Goal: Transaction & Acquisition: Download file/media

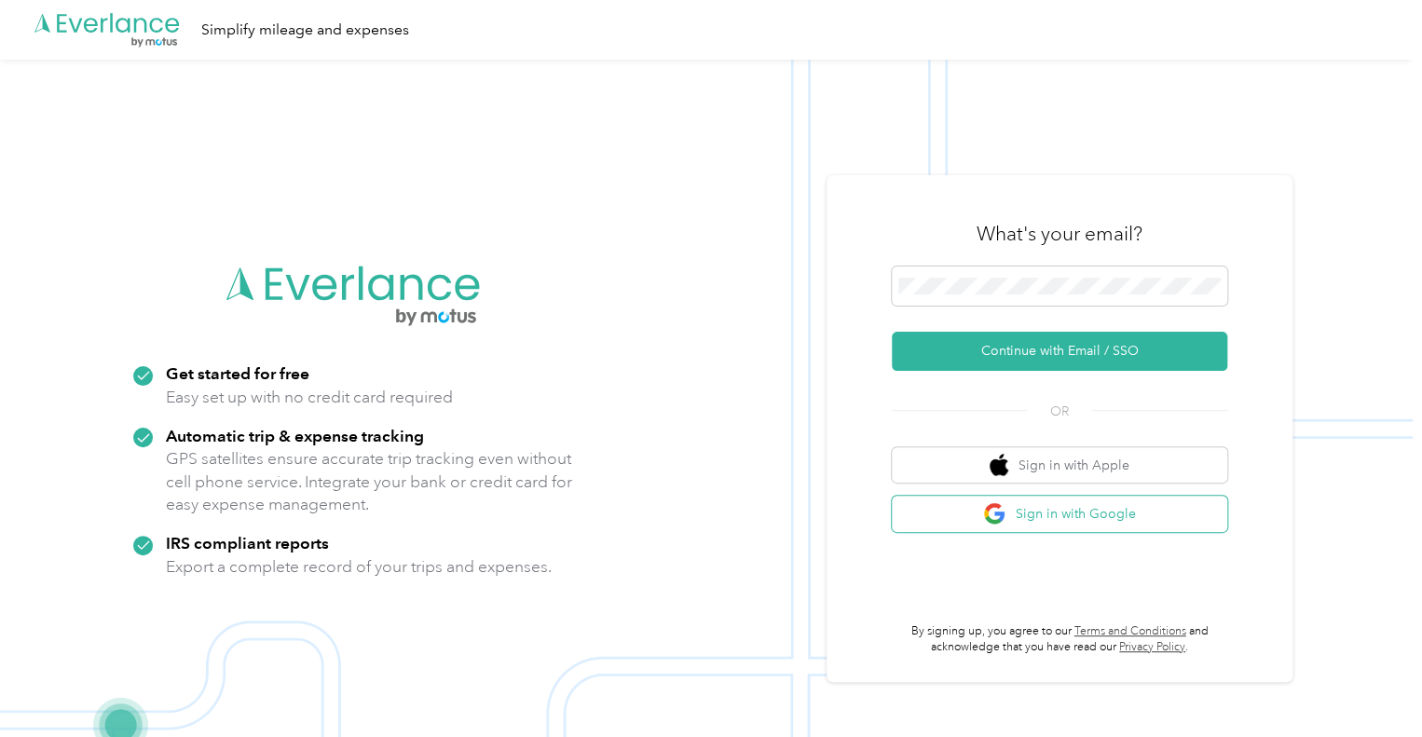
click at [963, 515] on button "Sign in with Google" at bounding box center [1059, 514] width 335 height 36
click at [988, 517] on button "Sign in with Google" at bounding box center [1059, 514] width 335 height 36
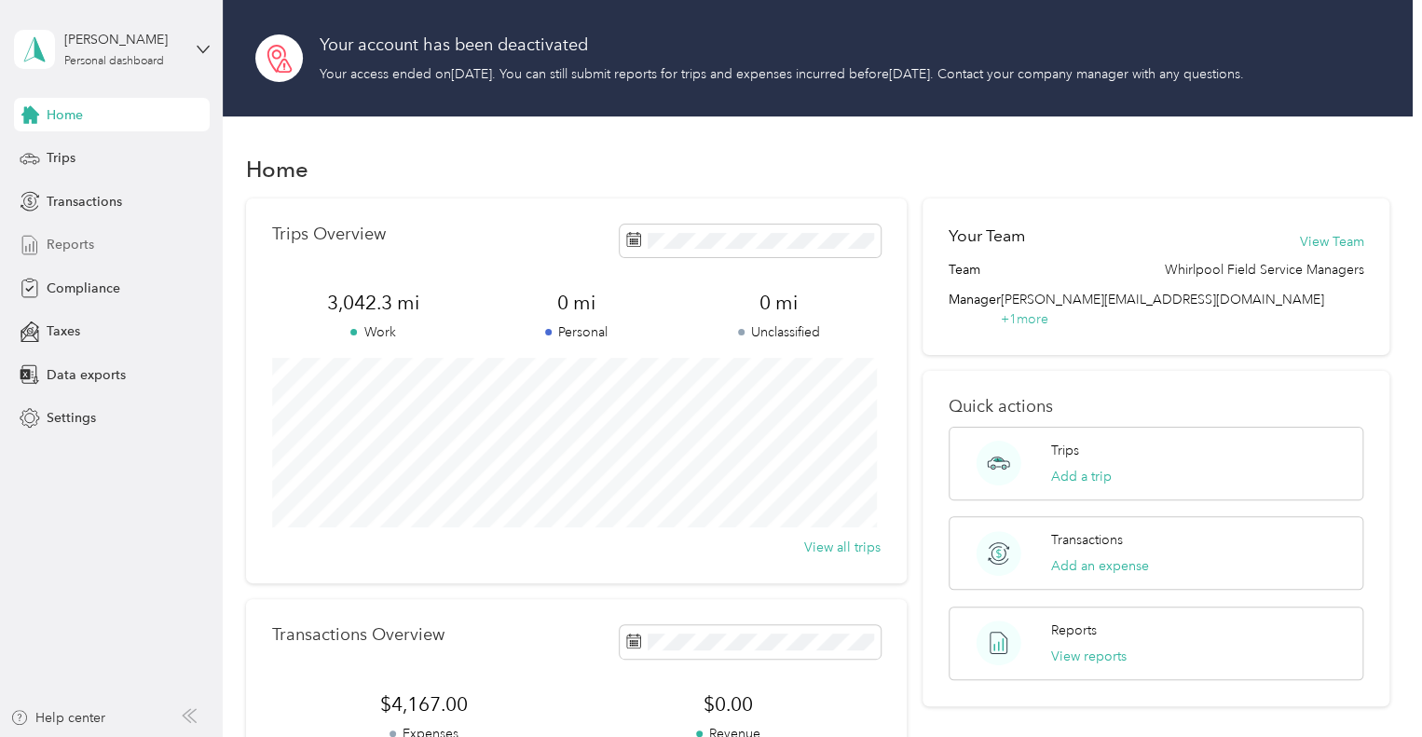
click at [71, 244] on span "Reports" at bounding box center [71, 245] width 48 height 20
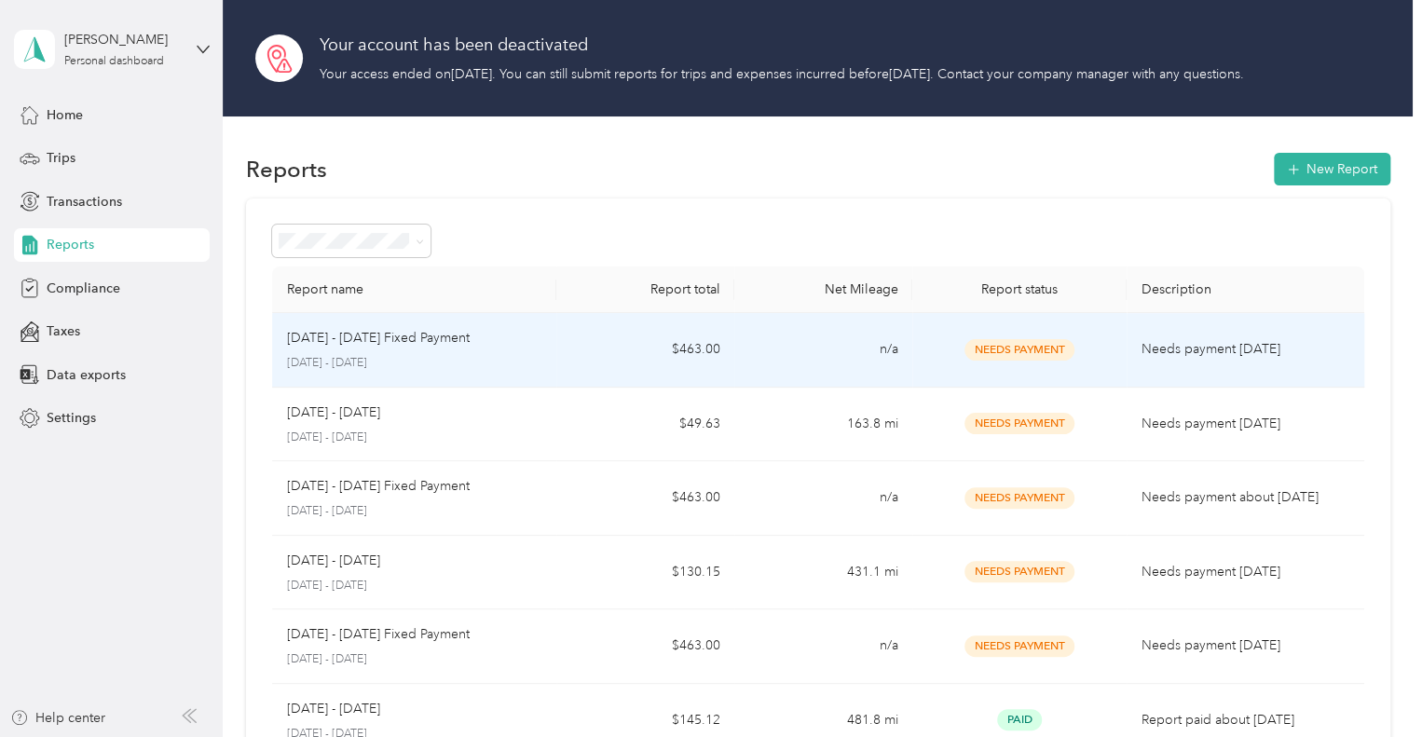
click at [1037, 361] on span "Needs Payment" at bounding box center [1019, 349] width 110 height 21
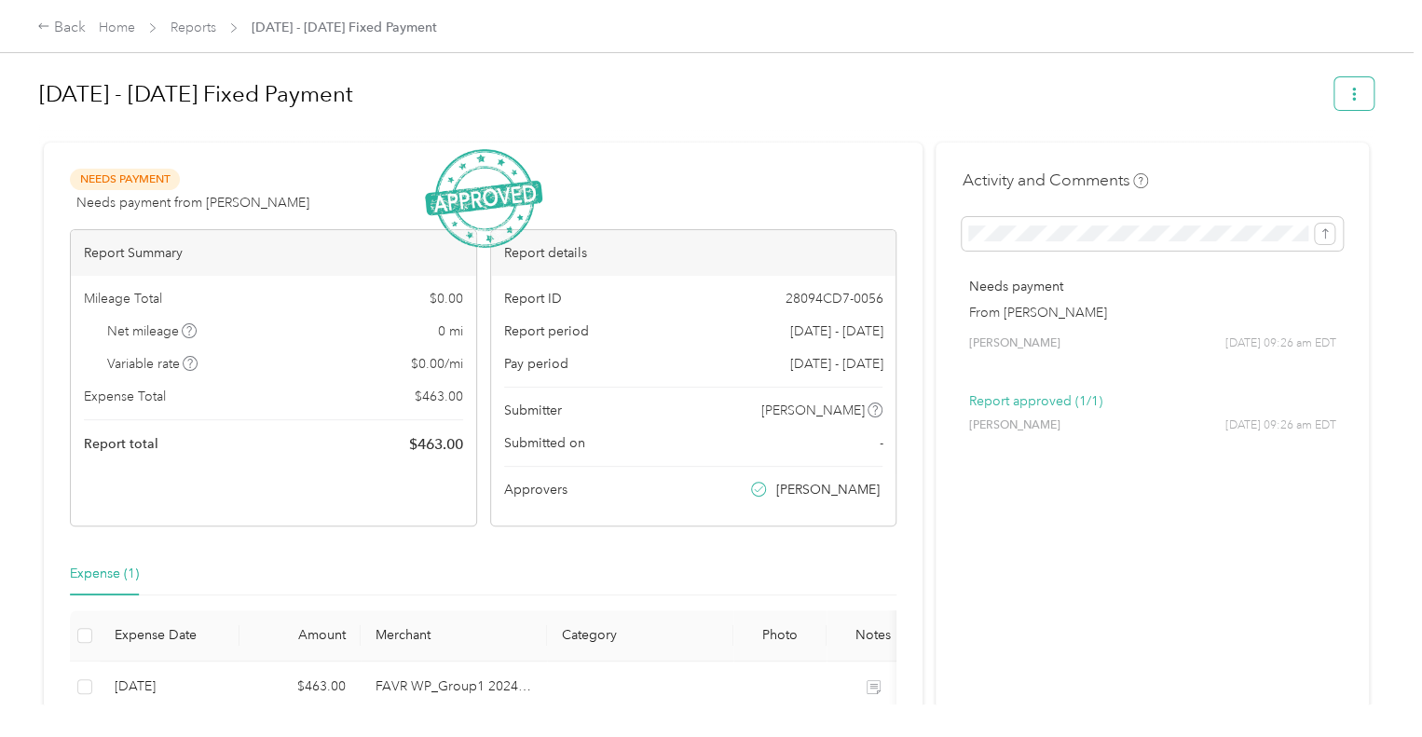
click at [1347, 97] on icon "button" at bounding box center [1353, 94] width 13 height 13
click at [1297, 159] on span "Download" at bounding box center [1295, 162] width 61 height 20
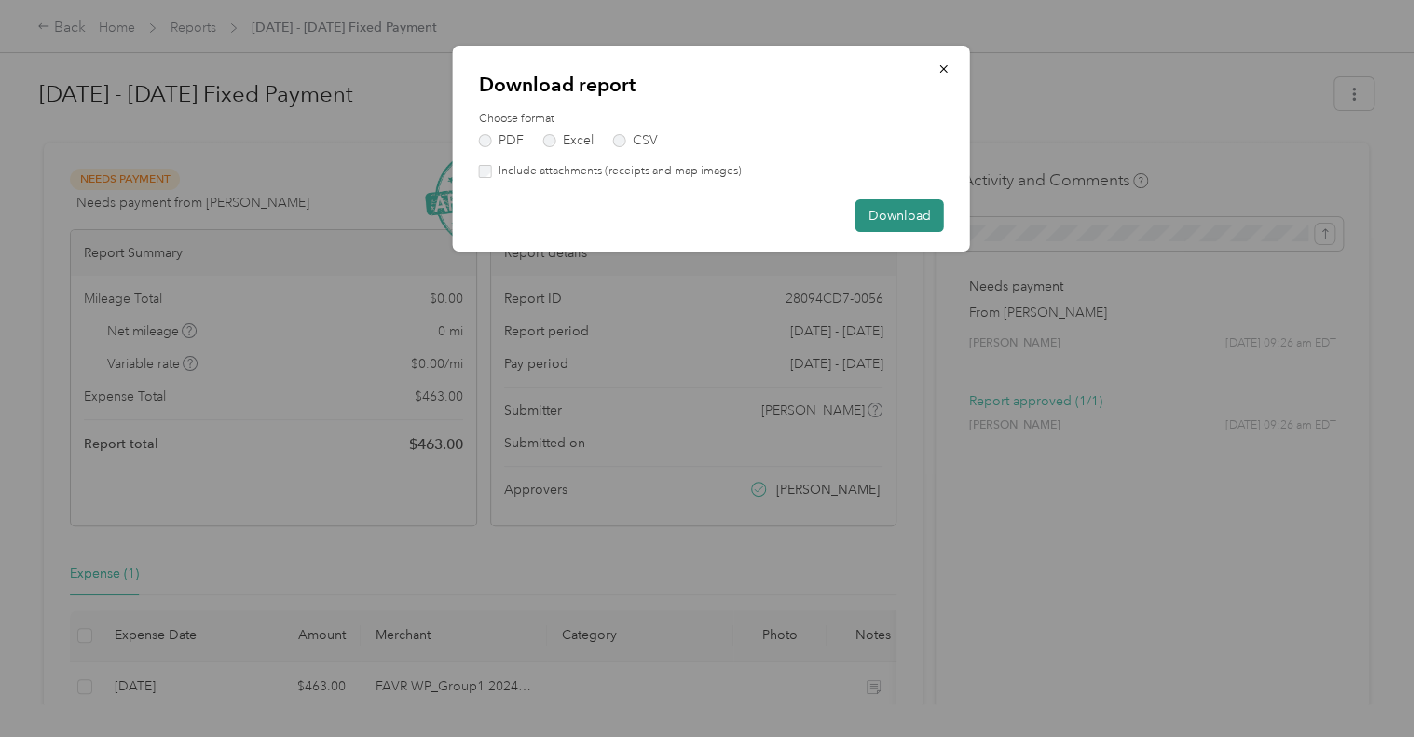
click at [902, 215] on button "Download" at bounding box center [899, 215] width 89 height 33
